Goal: Information Seeking & Learning: Find specific fact

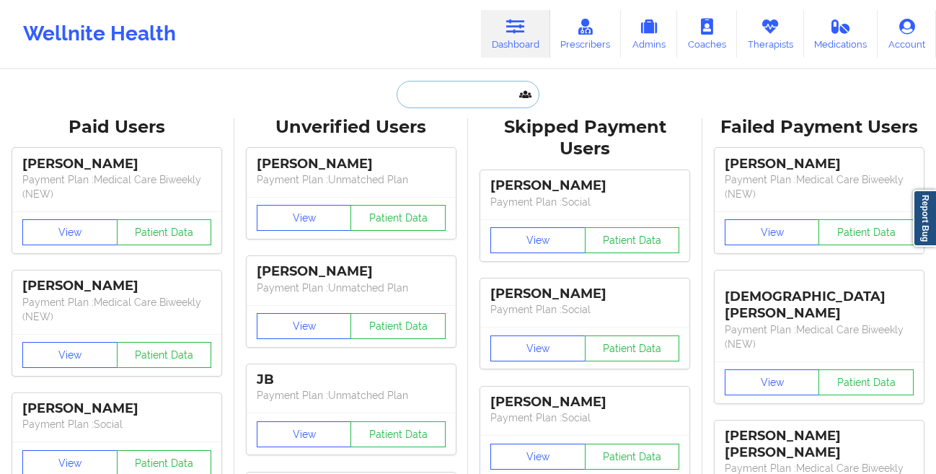
click at [420, 97] on input "text" at bounding box center [468, 94] width 143 height 27
paste input "[PERSON_NAME]"
type input "[PERSON_NAME]"
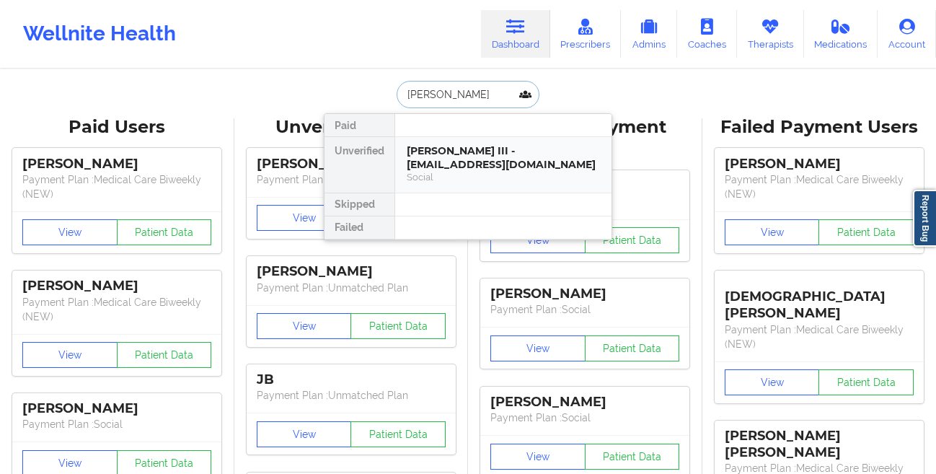
click at [423, 154] on div "[PERSON_NAME] III - [EMAIL_ADDRESS][DOMAIN_NAME]" at bounding box center [503, 157] width 193 height 27
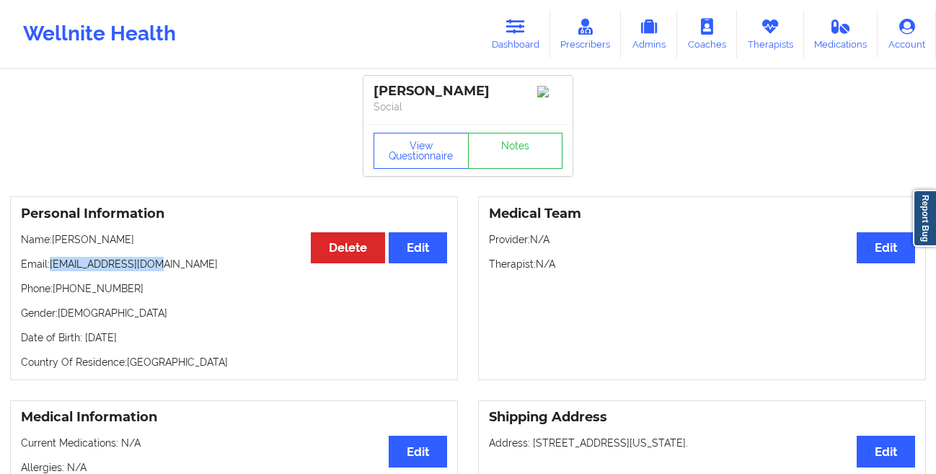
drag, startPoint x: 217, startPoint y: 265, endPoint x: 54, endPoint y: 271, distance: 163.1
click at [54, 271] on p "Email: [EMAIL_ADDRESS][DOMAIN_NAME]" at bounding box center [234, 264] width 426 height 14
copy p "[EMAIL_ADDRESS][DOMAIN_NAME]"
click at [200, 268] on p "Email: [EMAIL_ADDRESS][DOMAIN_NAME]" at bounding box center [234, 264] width 426 height 14
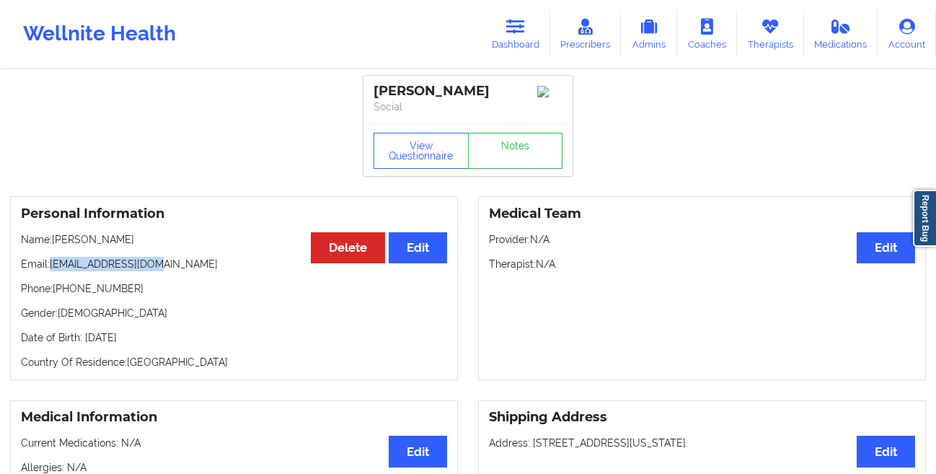
drag, startPoint x: 200, startPoint y: 268, endPoint x: 51, endPoint y: 271, distance: 149.3
click at [51, 271] on p "Email: [EMAIL_ADDRESS][DOMAIN_NAME]" at bounding box center [234, 264] width 426 height 14
copy p "[EMAIL_ADDRESS][DOMAIN_NAME]"
click at [400, 156] on button "View Questionnaire" at bounding box center [421, 151] width 95 height 36
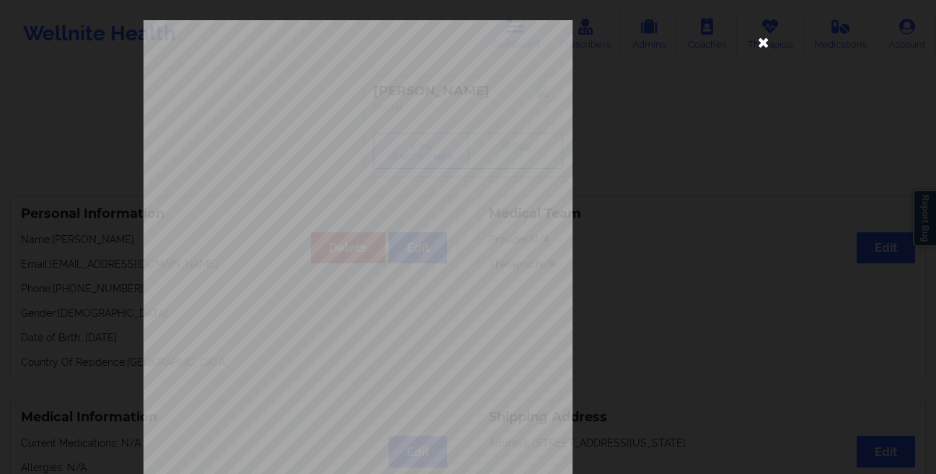
click at [757, 46] on icon at bounding box center [763, 41] width 23 height 23
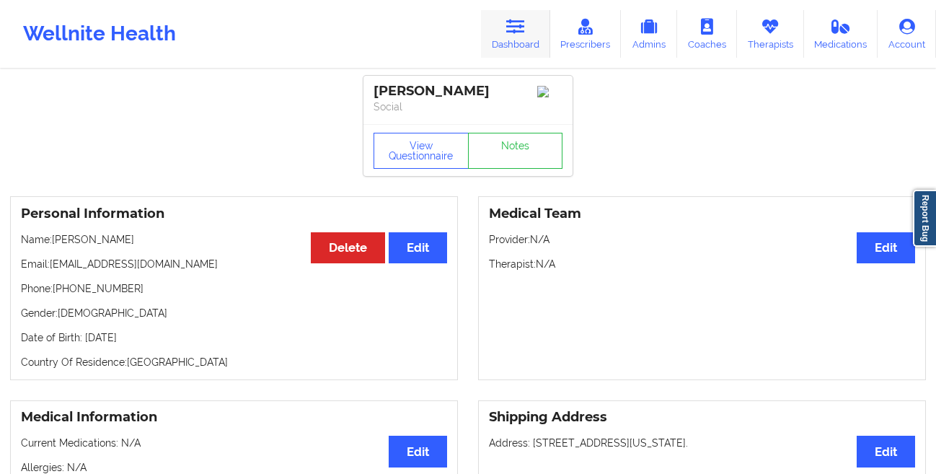
click at [514, 35] on link "Dashboard" at bounding box center [515, 34] width 69 height 48
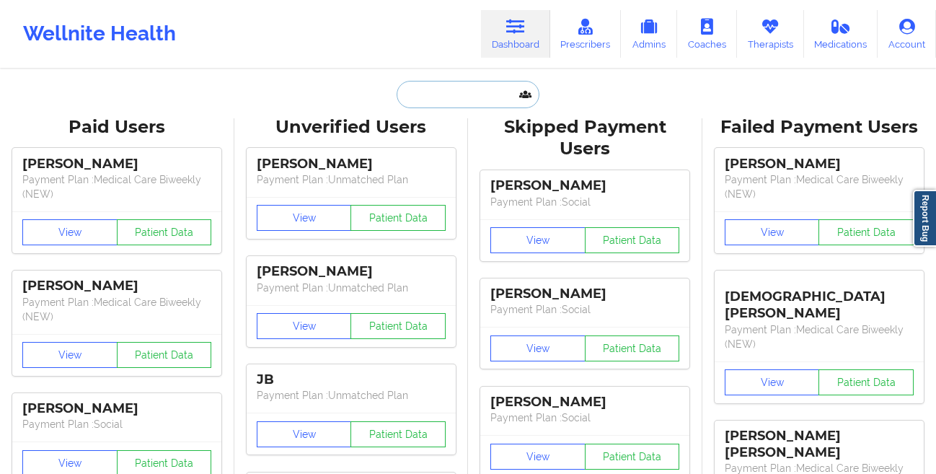
click at [423, 94] on input "text" at bounding box center [468, 94] width 143 height 27
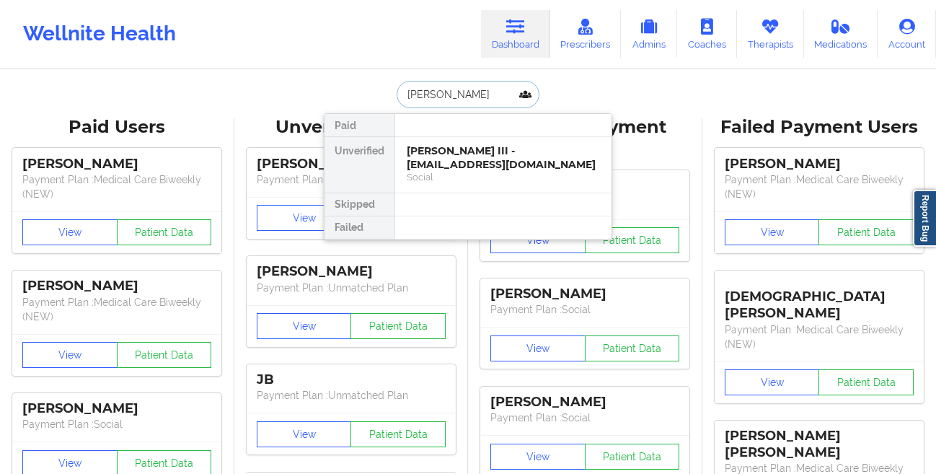
type input "[PERSON_NAME] Plants"
click at [438, 169] on div "[PERSON_NAME] Plants - [EMAIL_ADDRESS][DOMAIN_NAME]" at bounding box center [503, 157] width 193 height 27
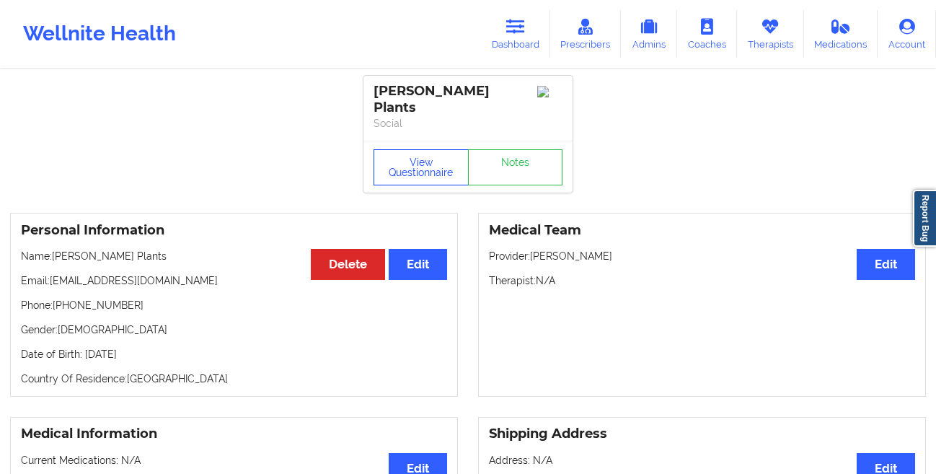
click at [404, 151] on button "View Questionnaire" at bounding box center [421, 167] width 95 height 36
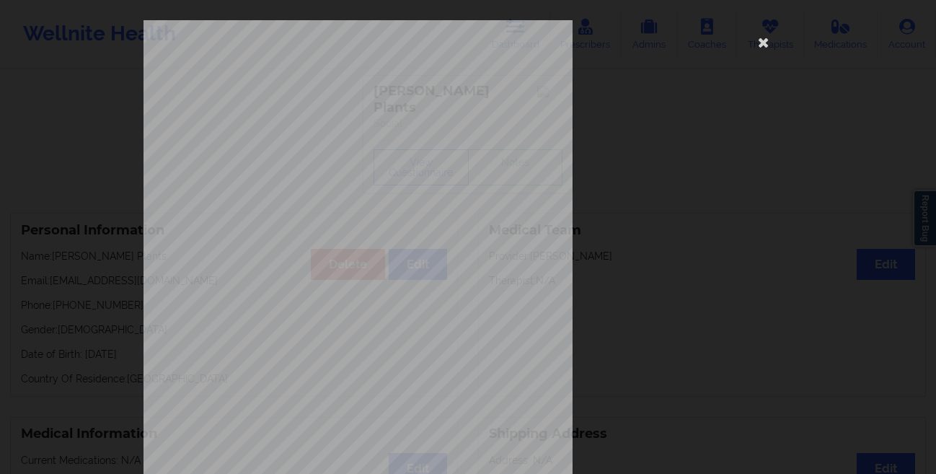
click at [754, 62] on div "[STREET_ADDRESS] What state do you live in ? [US_STATE] Full Name [PERSON_NAME]…" at bounding box center [468, 323] width 649 height 607
